Goal: Task Accomplishment & Management: Complete application form

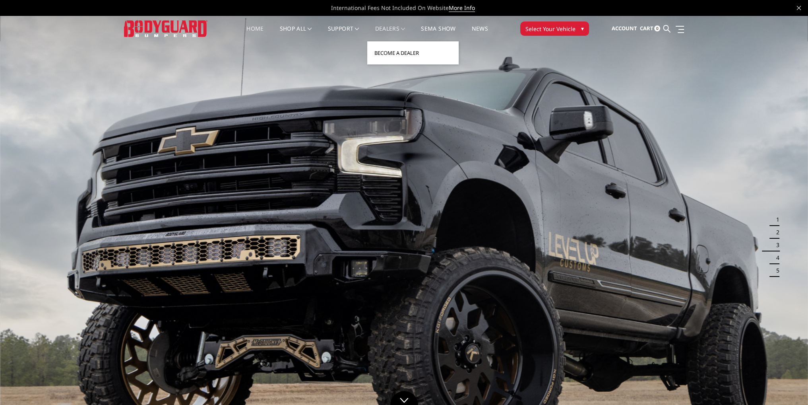
click at [384, 59] on link "Become a Dealer" at bounding box center [412, 52] width 85 height 15
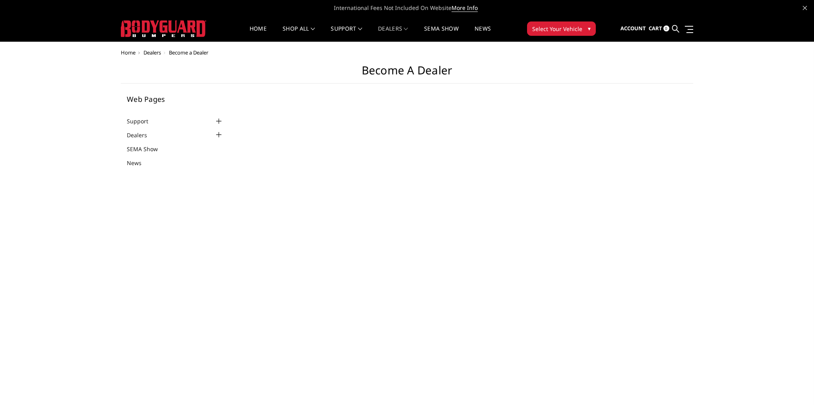
select select "US"
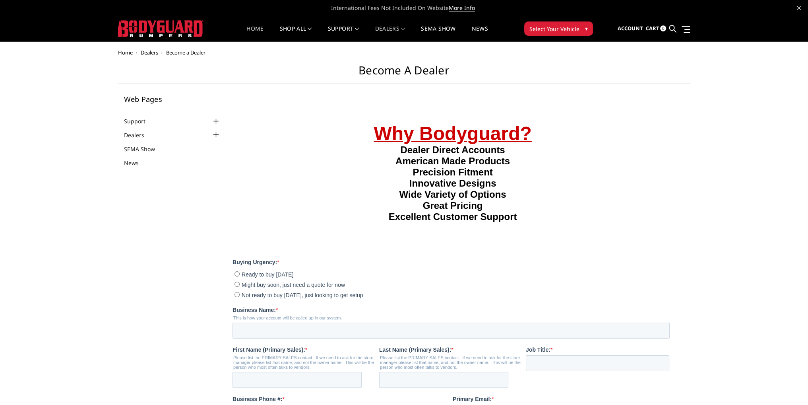
click at [250, 30] on link "Home" at bounding box center [254, 34] width 17 height 16
